Goal: Task Accomplishment & Management: Manage account settings

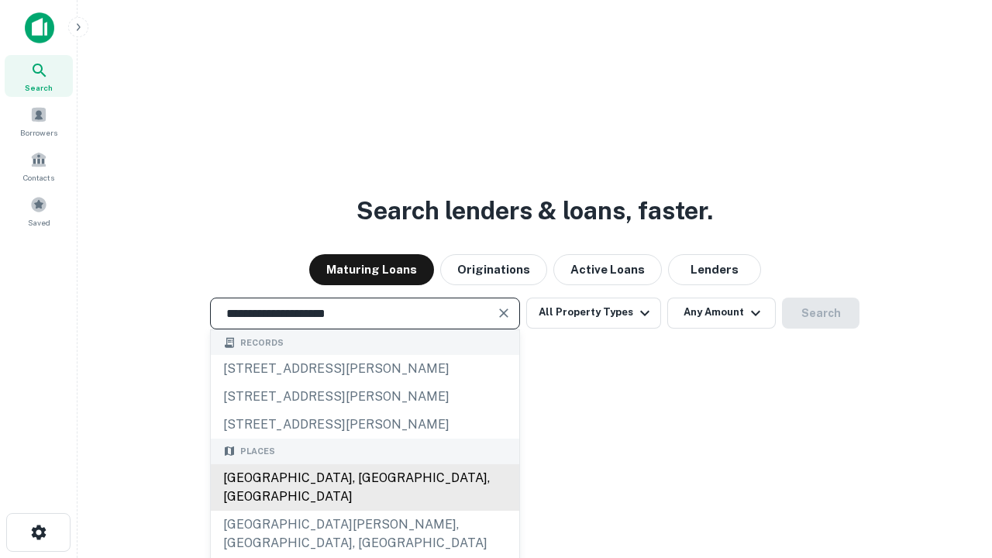
click at [364, 511] on div "[GEOGRAPHIC_DATA], [GEOGRAPHIC_DATA], [GEOGRAPHIC_DATA]" at bounding box center [365, 487] width 309 height 47
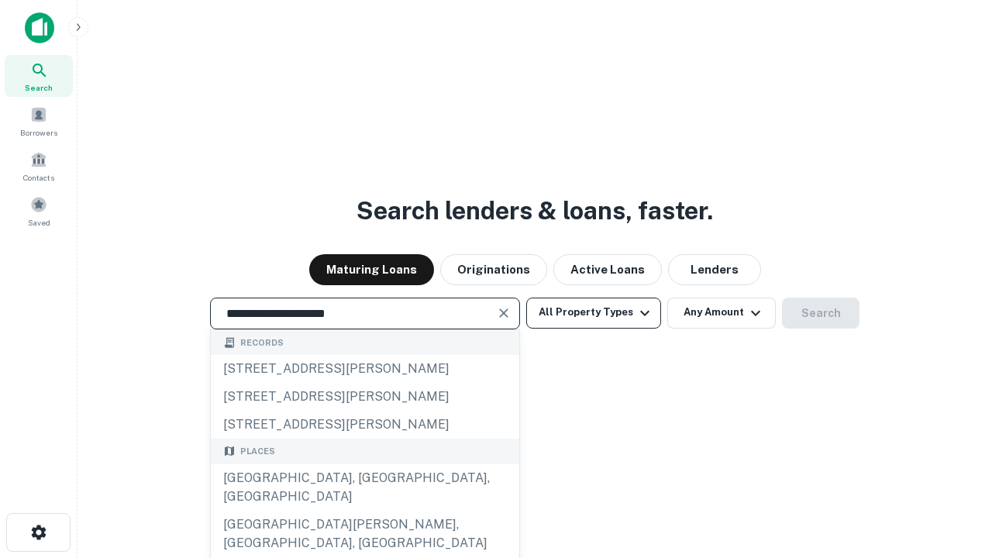
click at [594, 312] on button "All Property Types" at bounding box center [593, 313] width 135 height 31
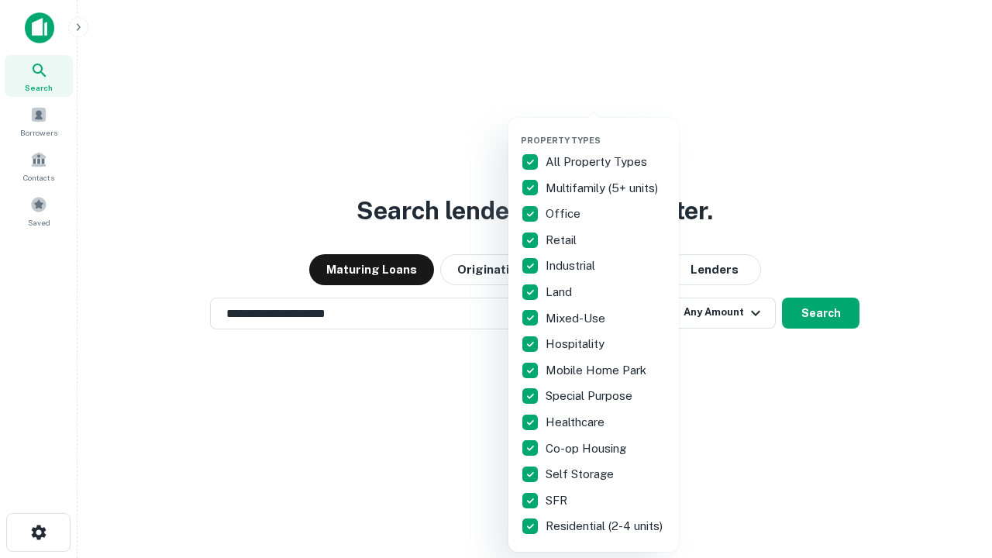
type input "**********"
click at [606, 130] on button "button" at bounding box center [606, 130] width 171 height 1
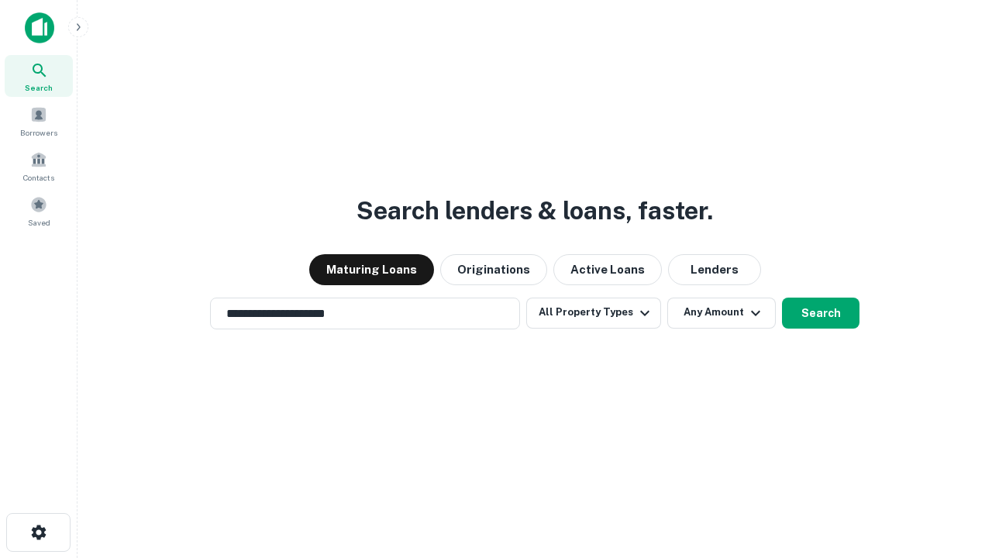
scroll to position [9, 187]
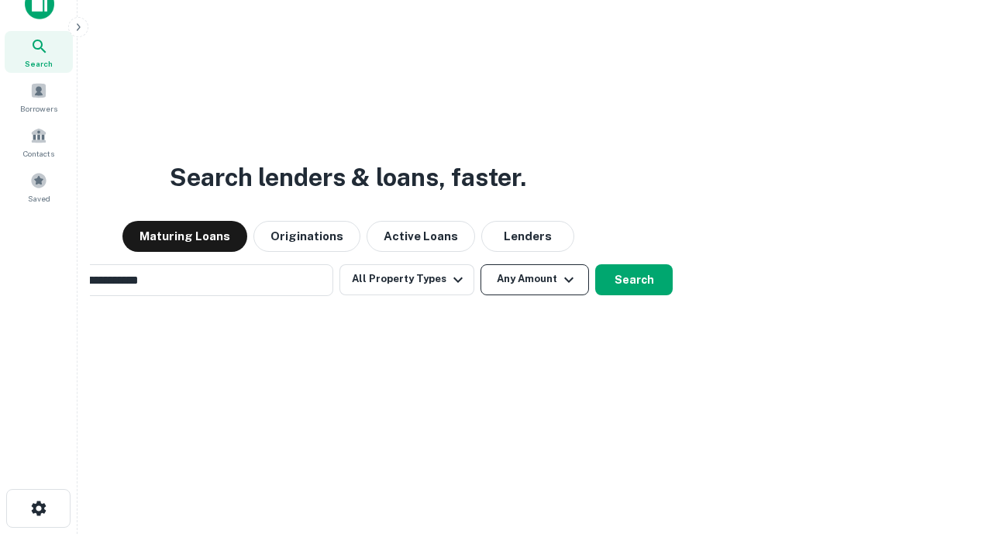
click at [481, 264] on button "Any Amount" at bounding box center [535, 279] width 109 height 31
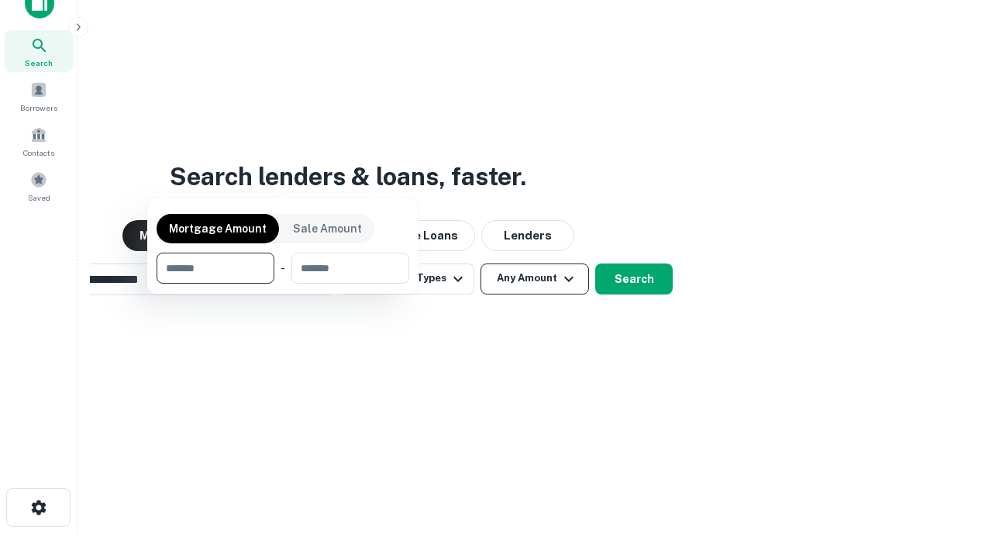
scroll to position [112, 439]
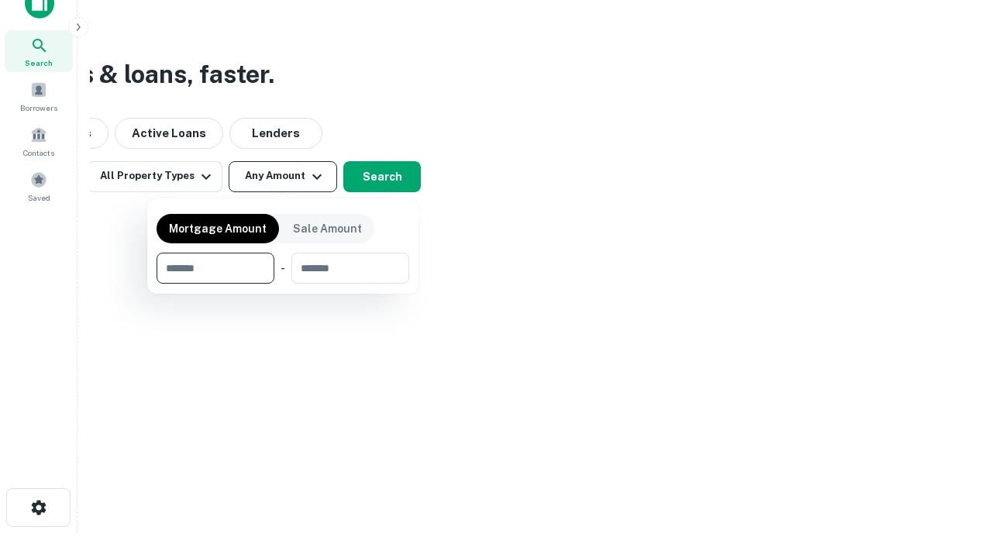
type input "*******"
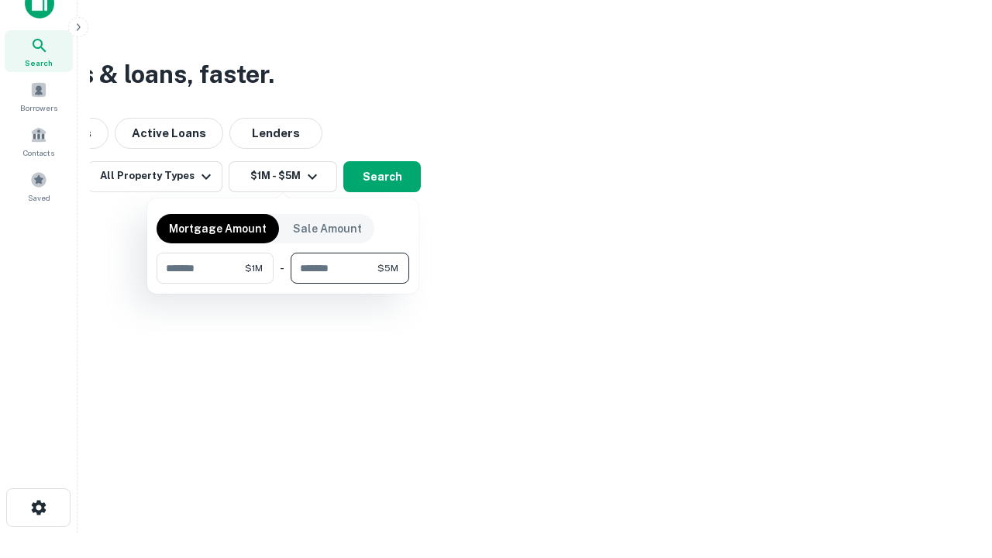
type input "*******"
click at [283, 284] on button "button" at bounding box center [283, 284] width 253 height 1
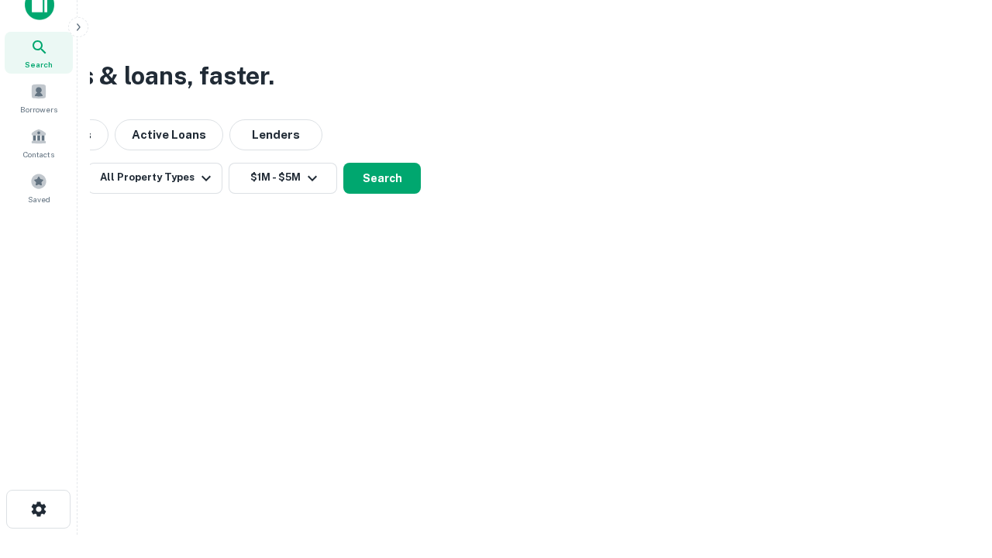
scroll to position [9, 286]
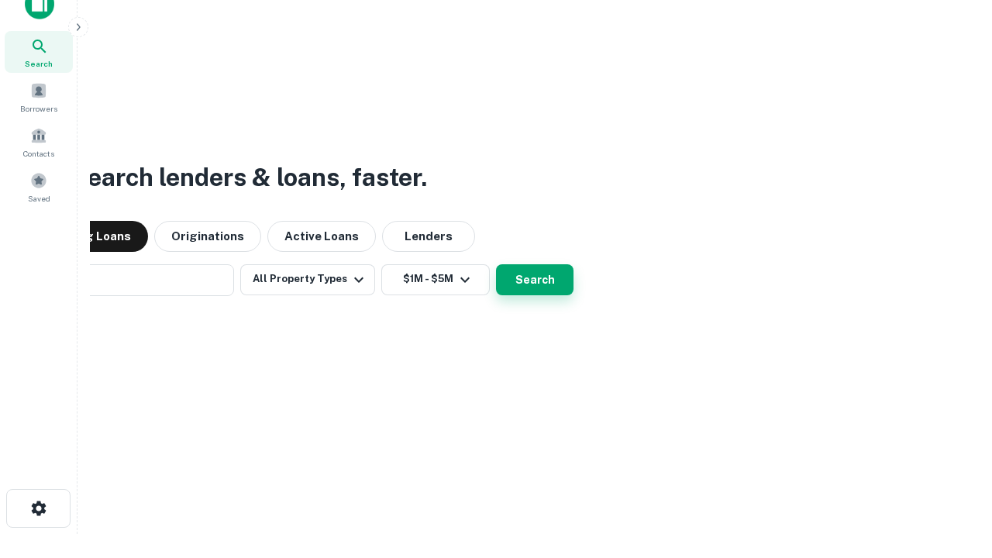
click at [496, 264] on button "Search" at bounding box center [535, 279] width 78 height 31
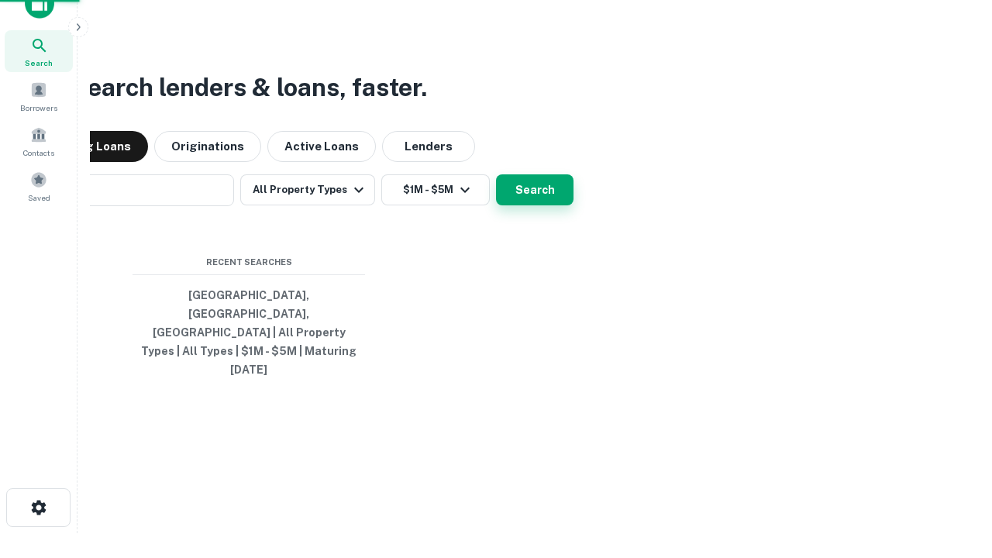
scroll to position [41, 439]
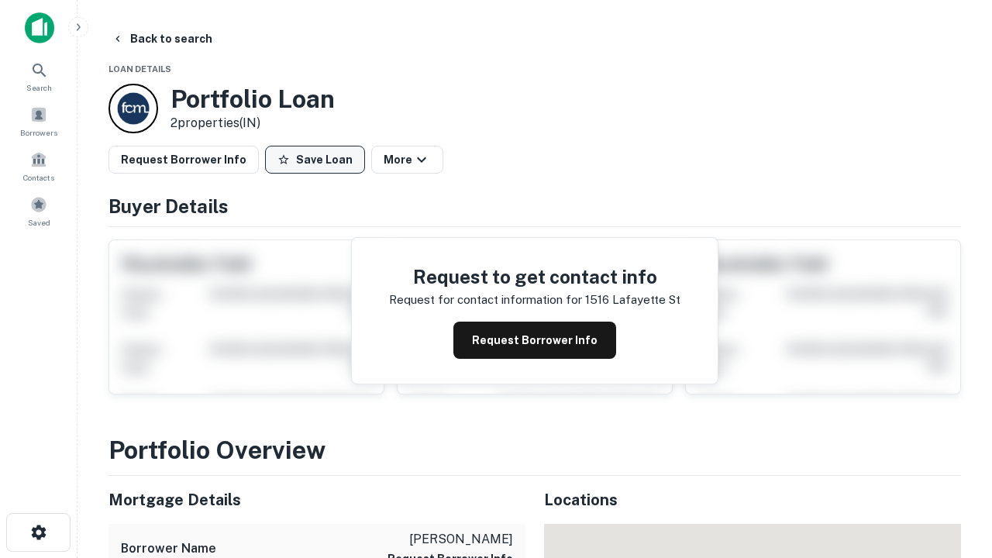
click at [315, 160] on button "Save Loan" at bounding box center [315, 160] width 100 height 28
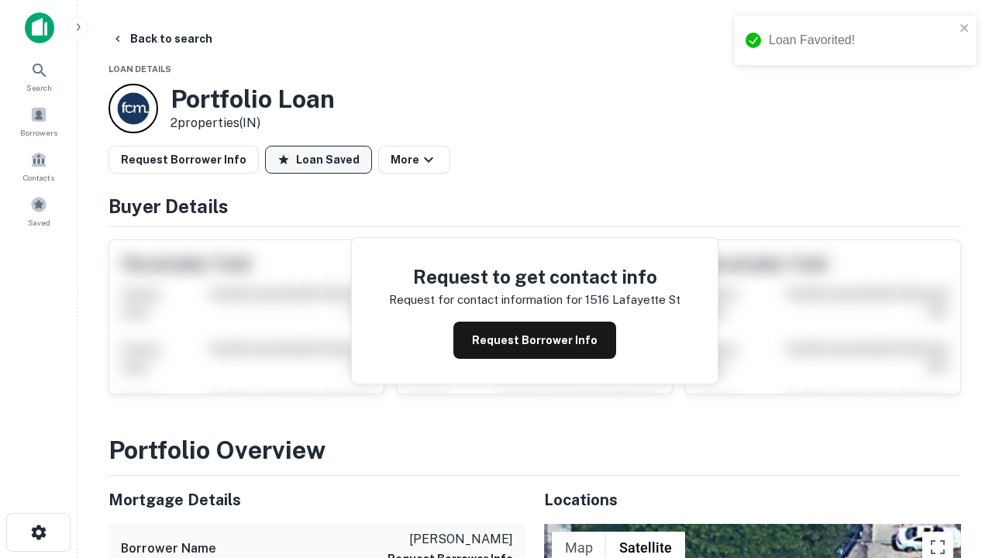
click at [319, 160] on button "Loan Saved" at bounding box center [318, 160] width 107 height 28
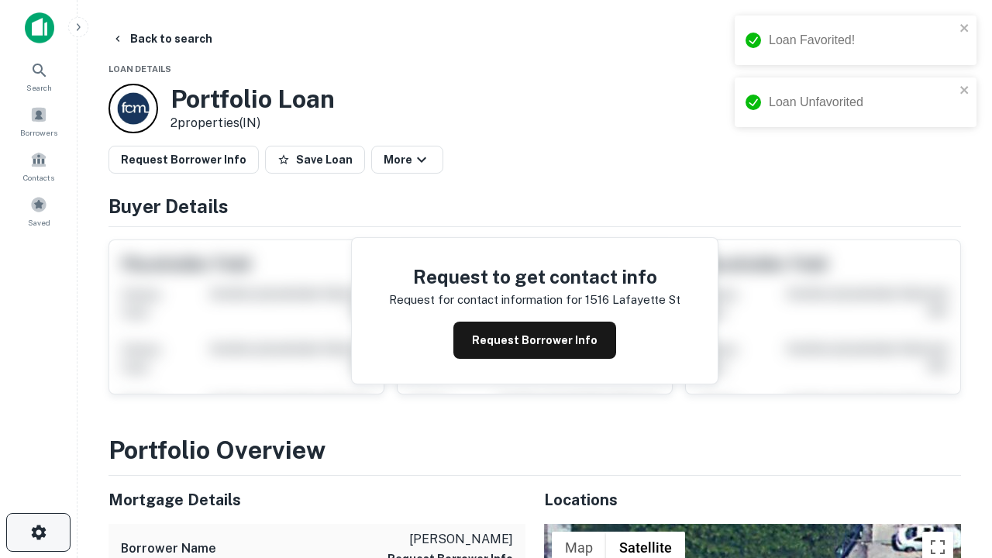
click at [38, 533] on icon "button" at bounding box center [38, 532] width 19 height 19
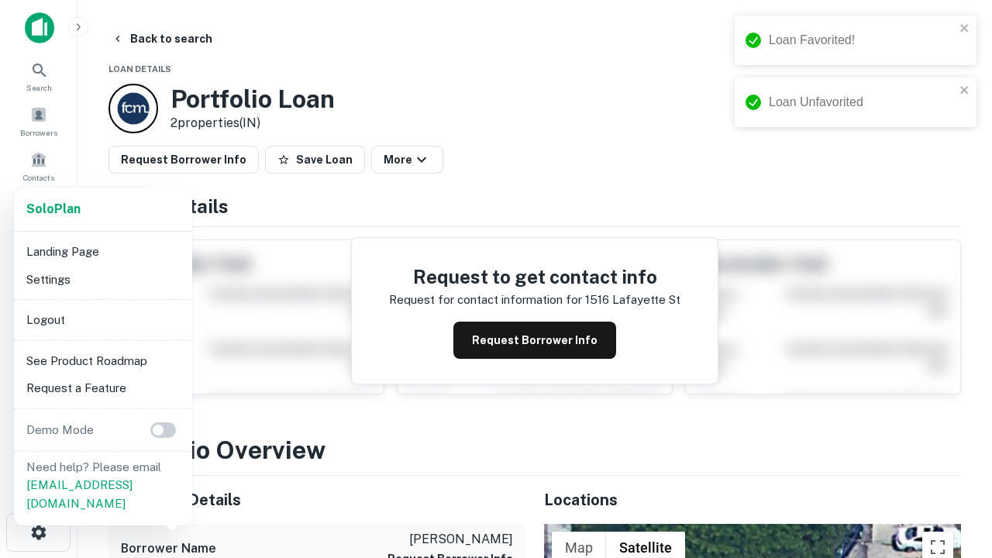
click at [102, 319] on li "Logout" at bounding box center [103, 320] width 166 height 28
